Goal: Book appointment/travel/reservation

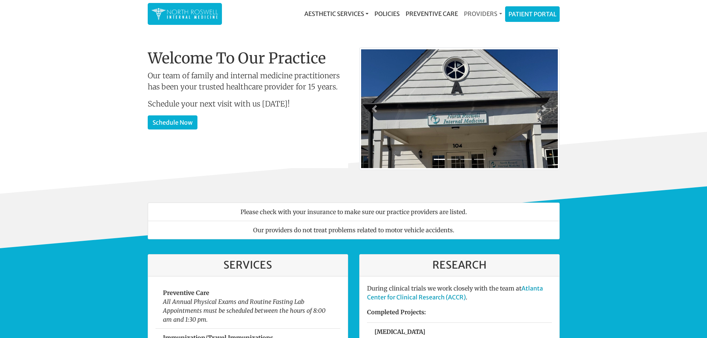
click at [485, 13] on link "Providers" at bounding box center [483, 13] width 44 height 15
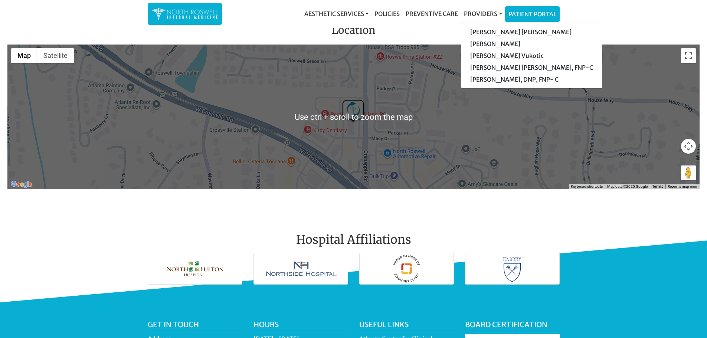
scroll to position [896, 0]
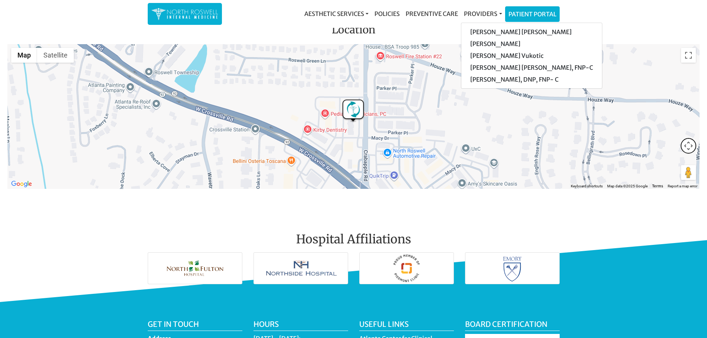
click at [689, 140] on button "Map camera controls" at bounding box center [688, 145] width 15 height 15
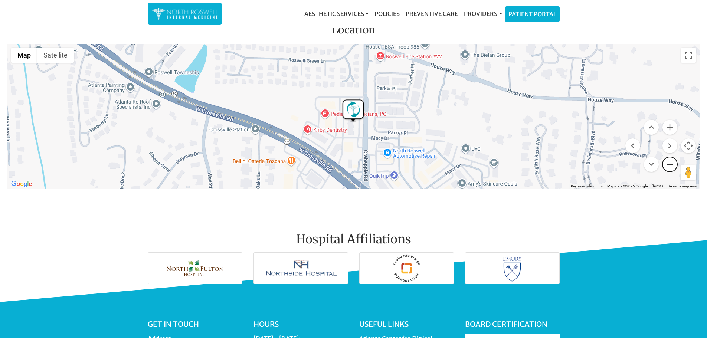
click at [670, 164] on button "Zoom out" at bounding box center [670, 164] width 15 height 15
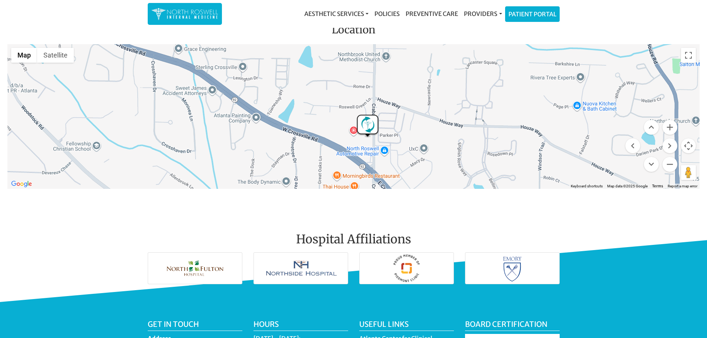
drag, startPoint x: 455, startPoint y: 102, endPoint x: 469, endPoint y: 122, distance: 24.2
click at [469, 122] on div at bounding box center [353, 116] width 692 height 145
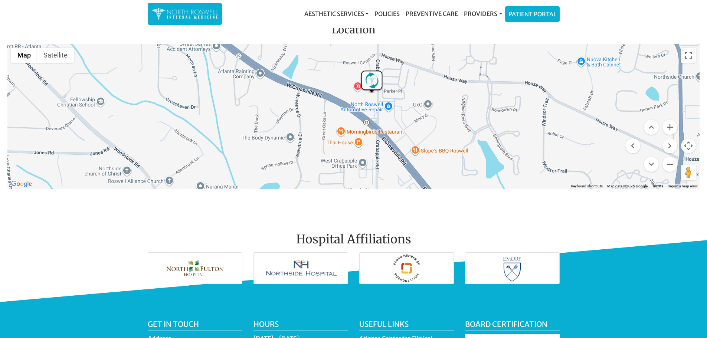
drag, startPoint x: 479, startPoint y: 103, endPoint x: 480, endPoint y: 87, distance: 16.0
click at [480, 87] on div at bounding box center [353, 116] width 692 height 145
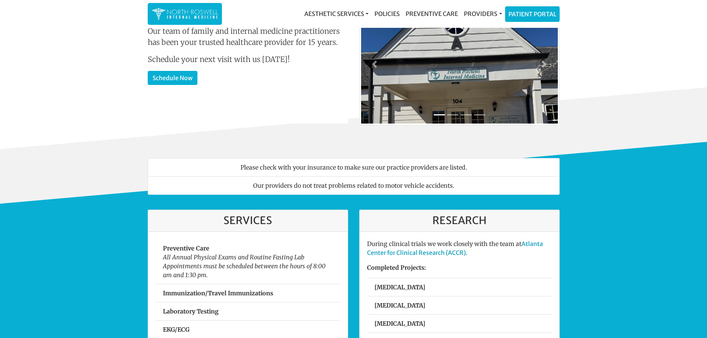
scroll to position [0, 0]
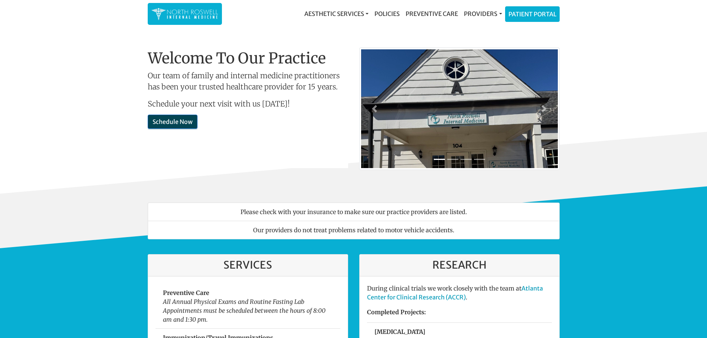
click at [161, 125] on link "Schedule Now" at bounding box center [173, 122] width 50 height 14
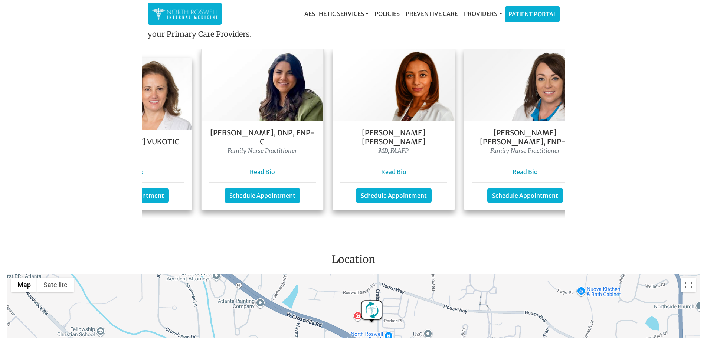
scroll to position [665, 0]
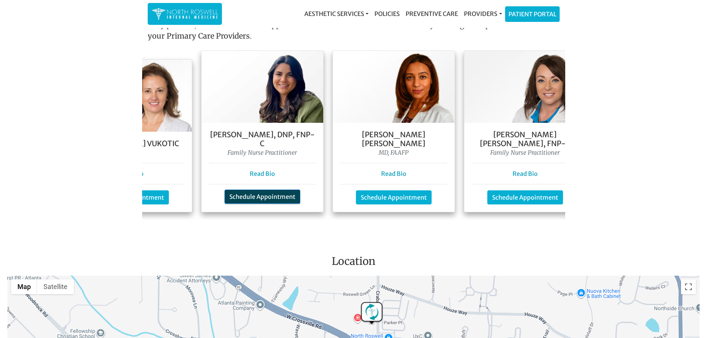
click at [287, 195] on link "Schedule Appointment" at bounding box center [263, 197] width 76 height 14
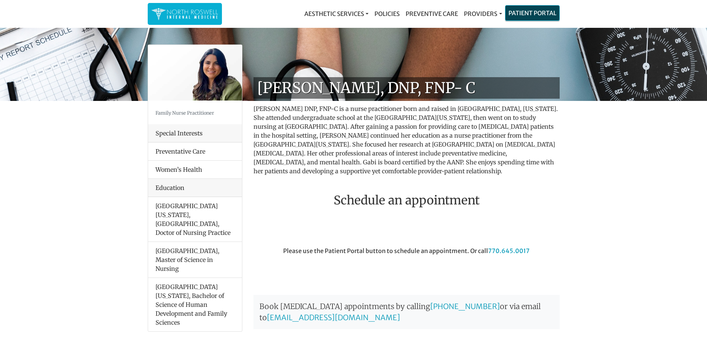
click at [528, 17] on link "Patient Portal" at bounding box center [533, 13] width 54 height 15
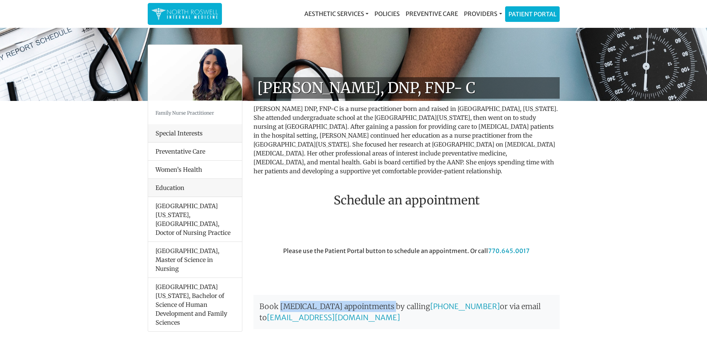
drag, startPoint x: 281, startPoint y: 300, endPoint x: 387, endPoint y: 297, distance: 106.2
click at [387, 297] on p "Book [MEDICAL_DATA] appointments by calling [PHONE_NUMBER] or via email to [EMA…" at bounding box center [407, 312] width 306 height 34
copy p "[MEDICAL_DATA] appointments"
